Goal: Navigation & Orientation: Understand site structure

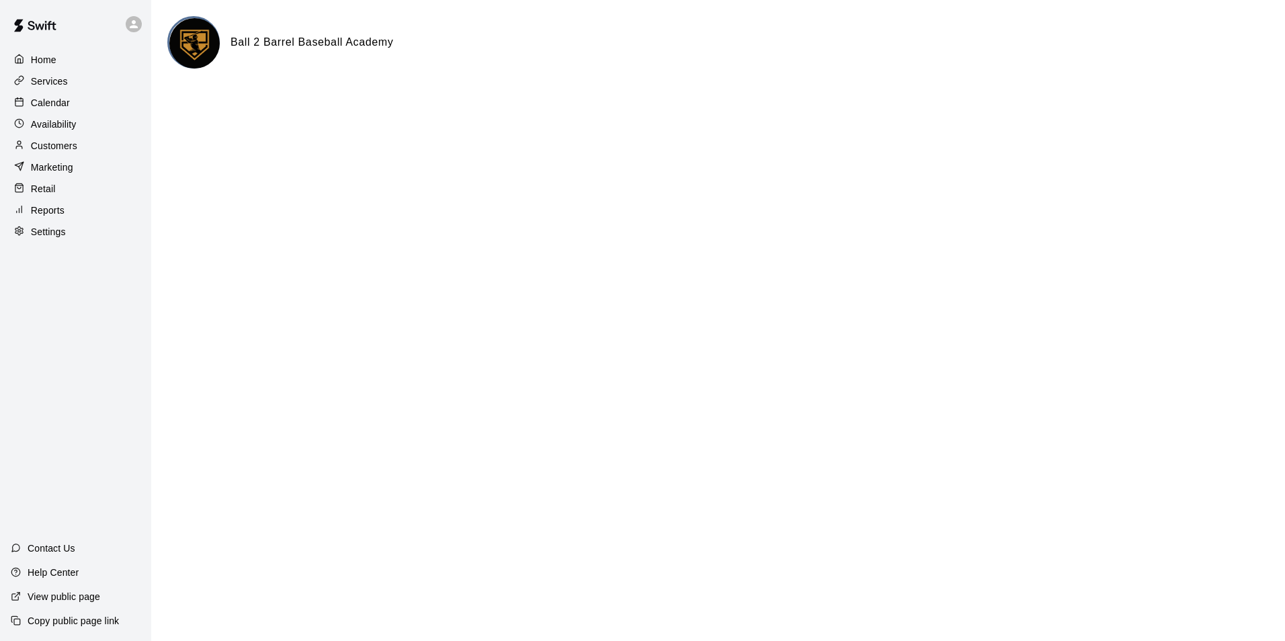
click at [59, 79] on p "Services" at bounding box center [49, 81] width 37 height 13
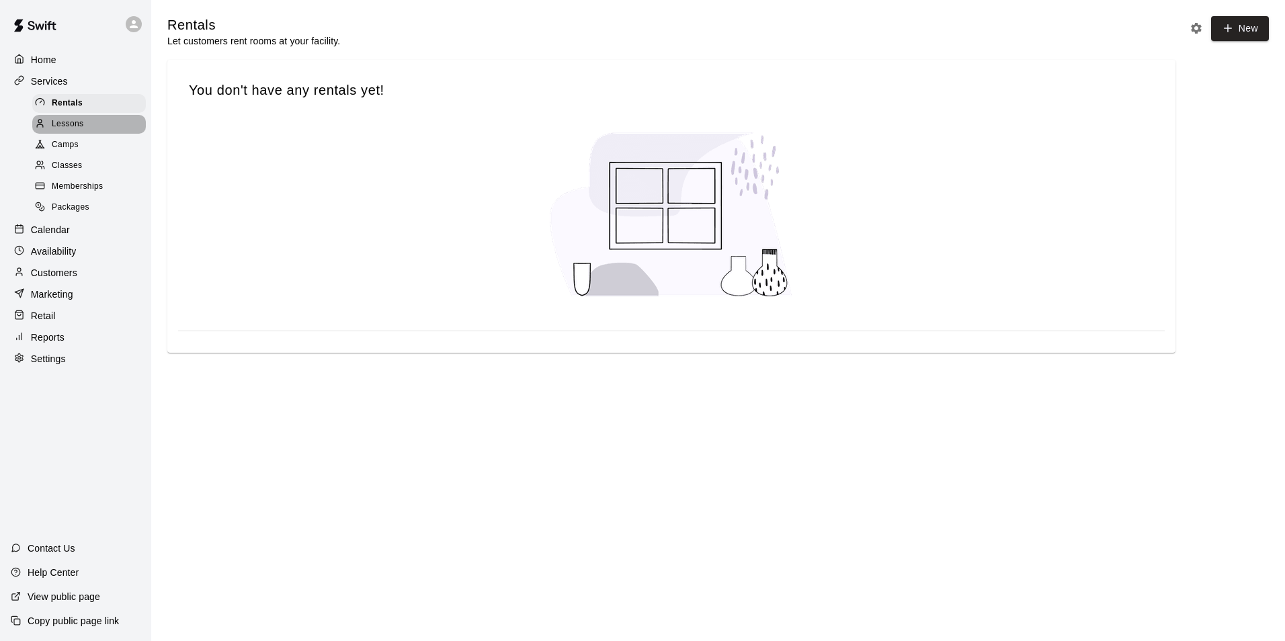
click at [67, 124] on span "Lessons" at bounding box center [68, 124] width 32 height 13
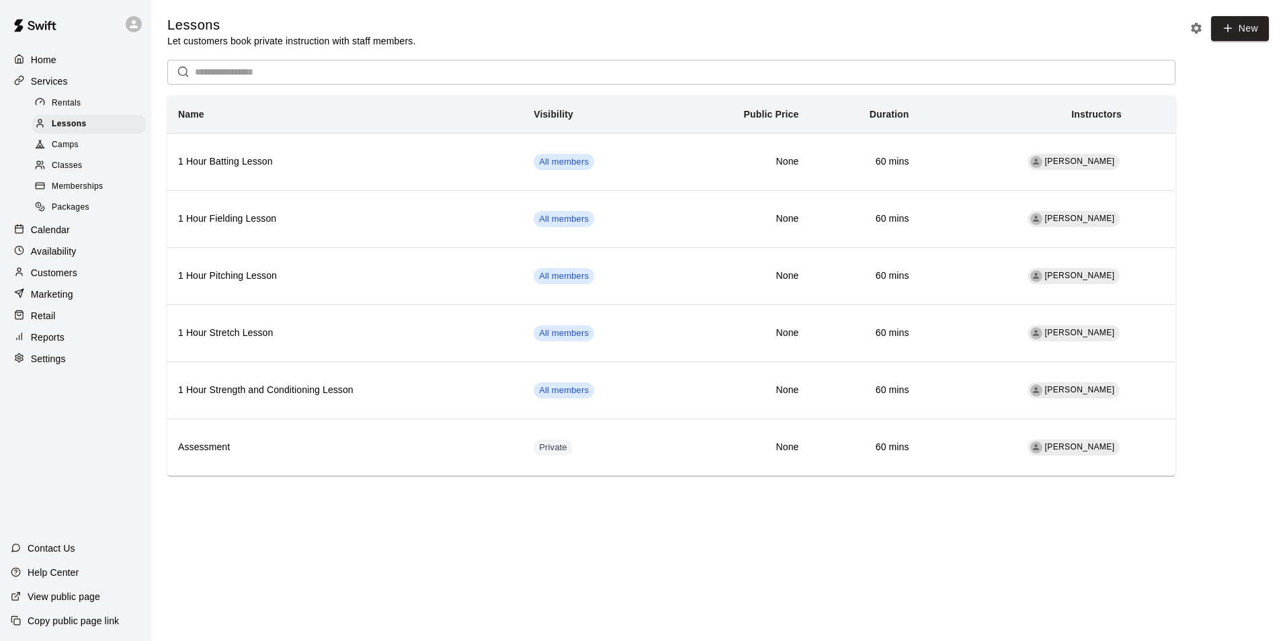
click at [65, 173] on span "Classes" at bounding box center [67, 165] width 30 height 13
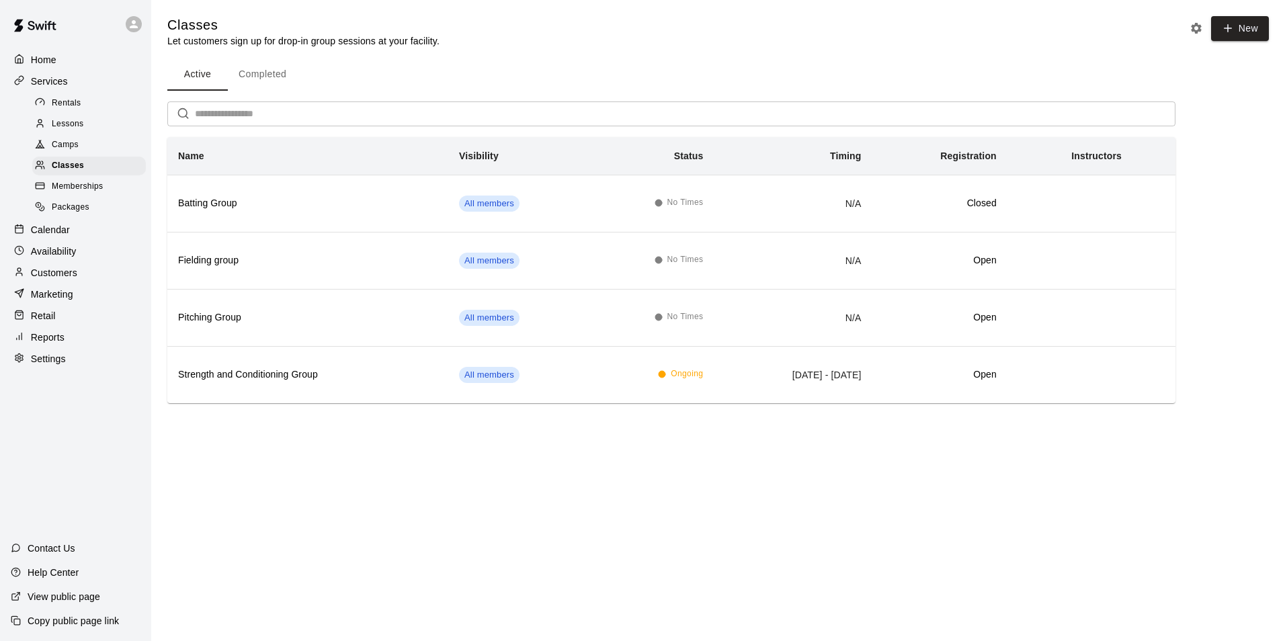
click at [49, 69] on div "Home" at bounding box center [76, 60] width 130 height 20
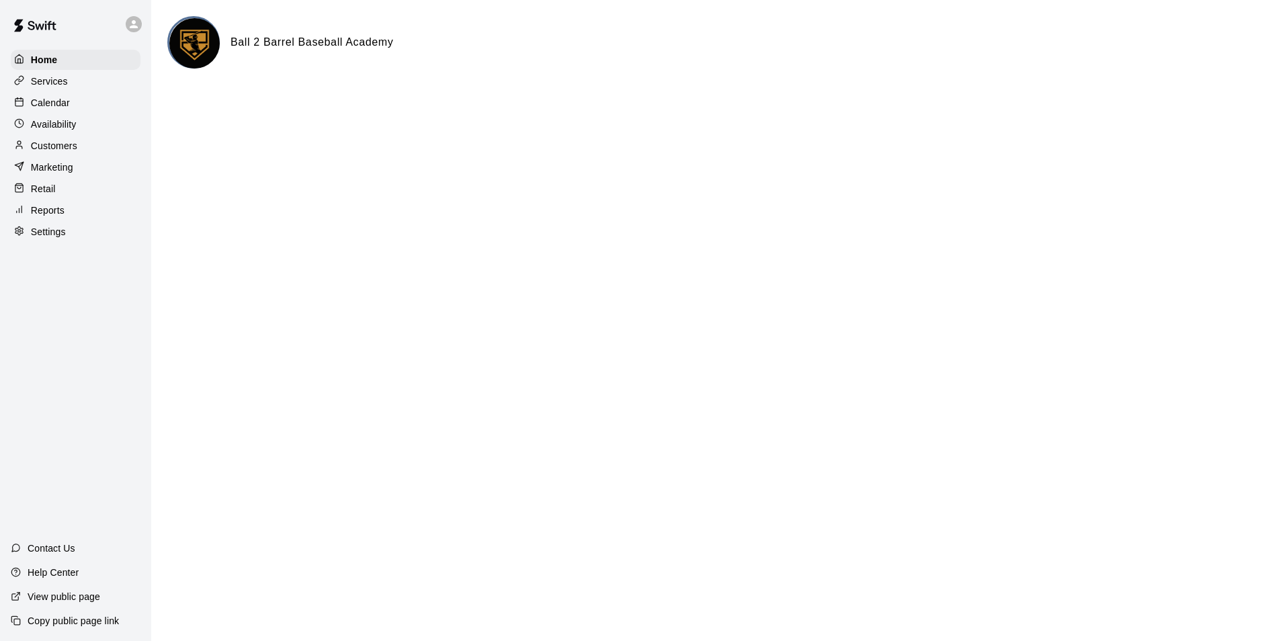
click at [55, 93] on div "Home Services Calendar Availability Customers Marketing Retail Reports Settings" at bounding box center [75, 145] width 151 height 195
click at [59, 131] on p "Availability" at bounding box center [54, 124] width 46 height 13
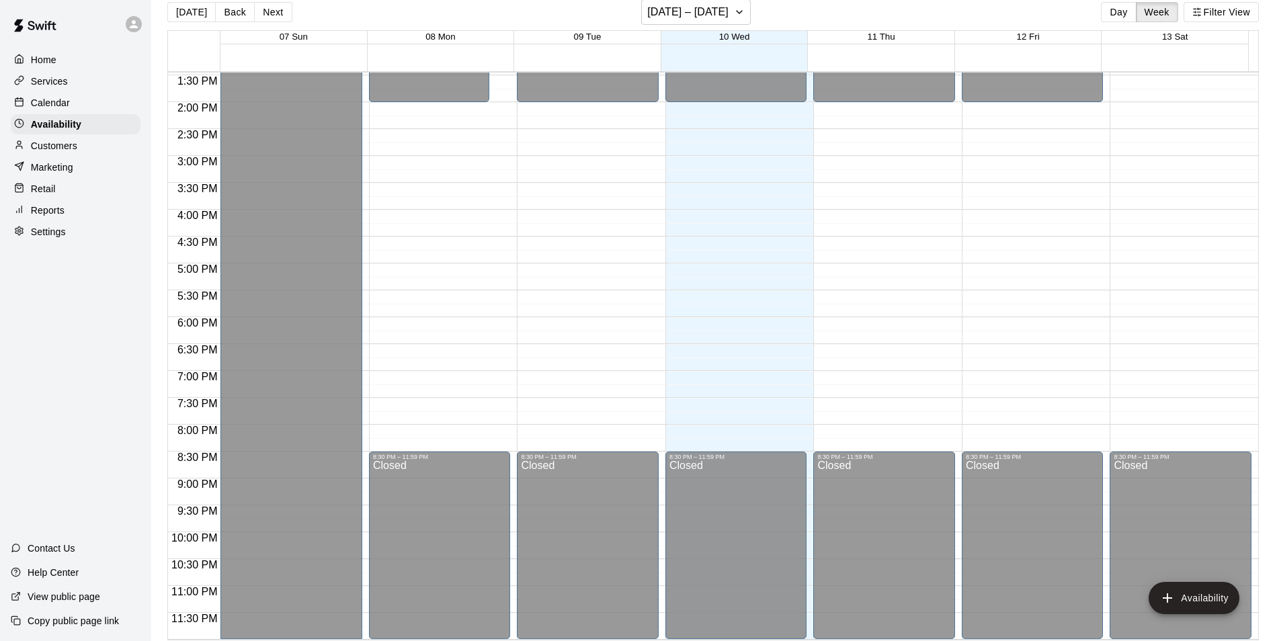
scroll to position [22, 0]
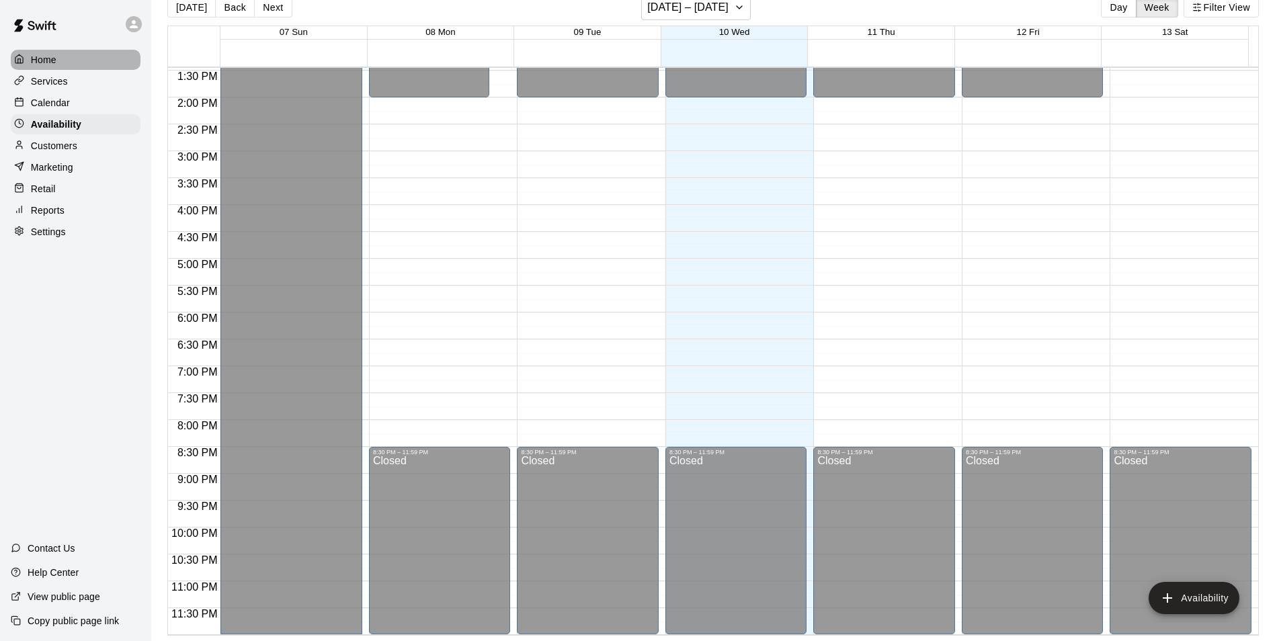
click at [41, 59] on p "Home" at bounding box center [44, 59] width 26 height 13
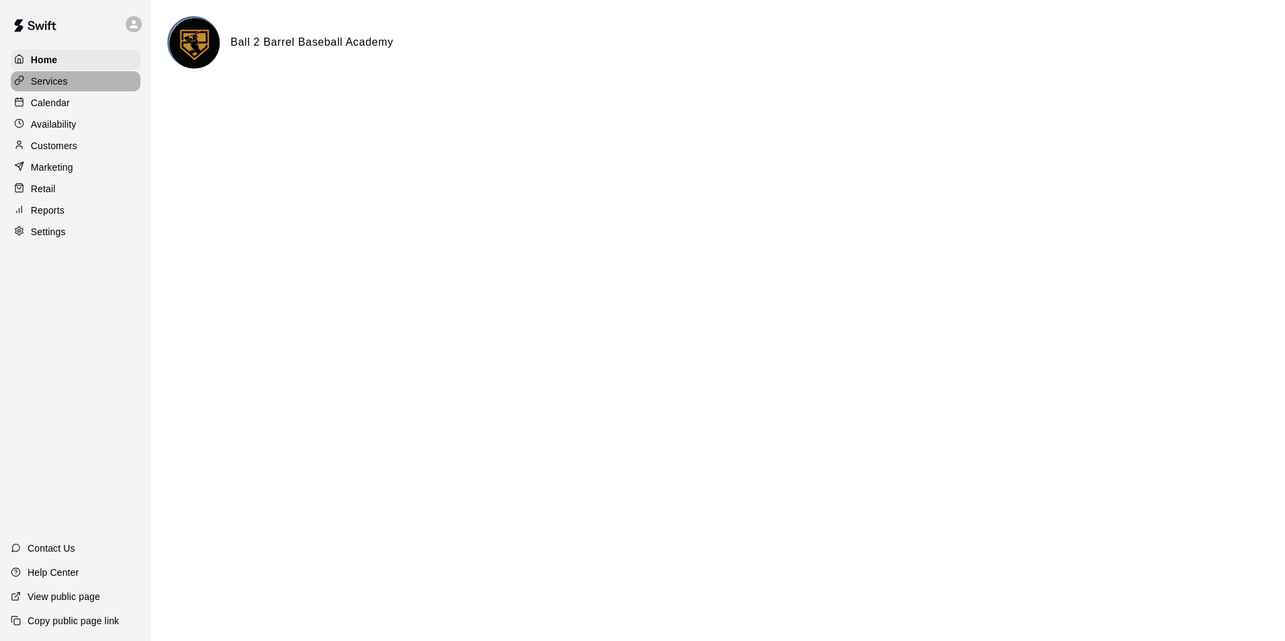
click at [34, 84] on p "Services" at bounding box center [49, 81] width 37 height 13
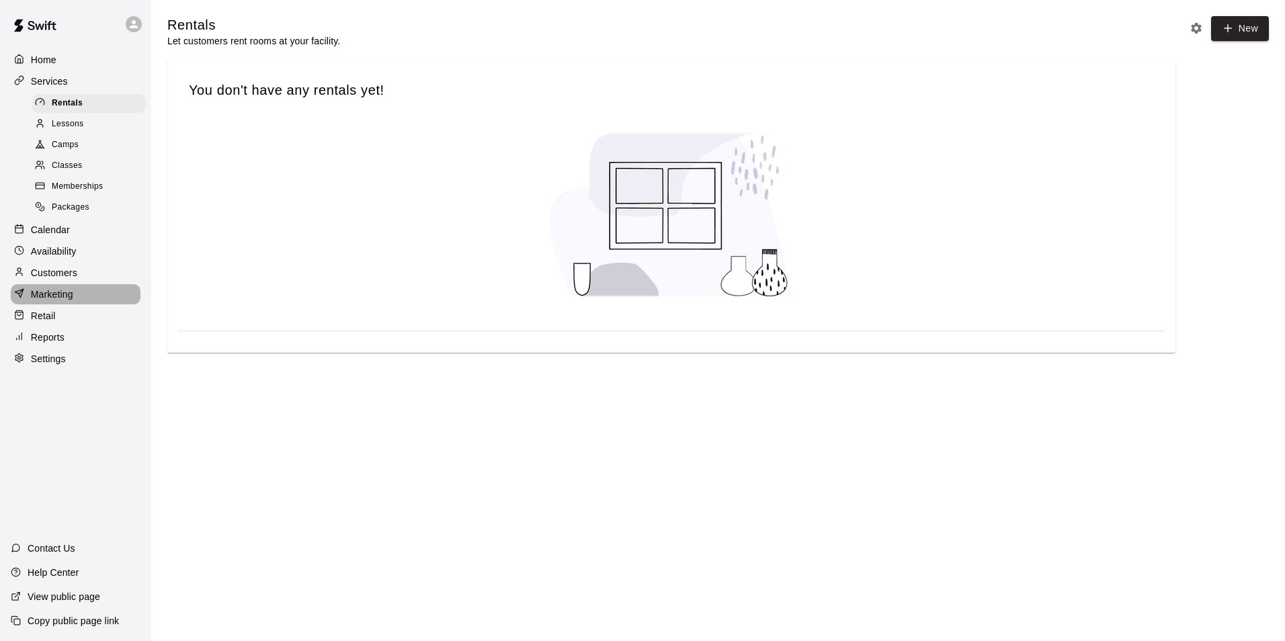
click at [55, 301] on p "Marketing" at bounding box center [52, 294] width 42 height 13
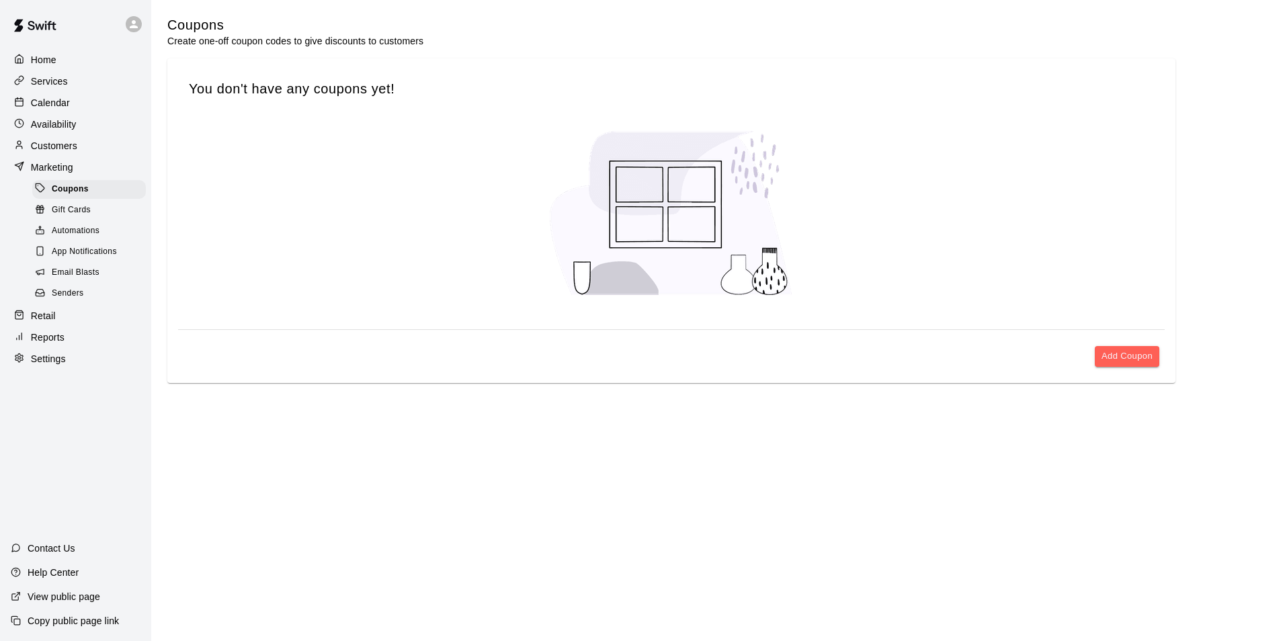
click at [40, 58] on p "Home" at bounding box center [44, 59] width 26 height 13
